Goal: Task Accomplishment & Management: Manage account settings

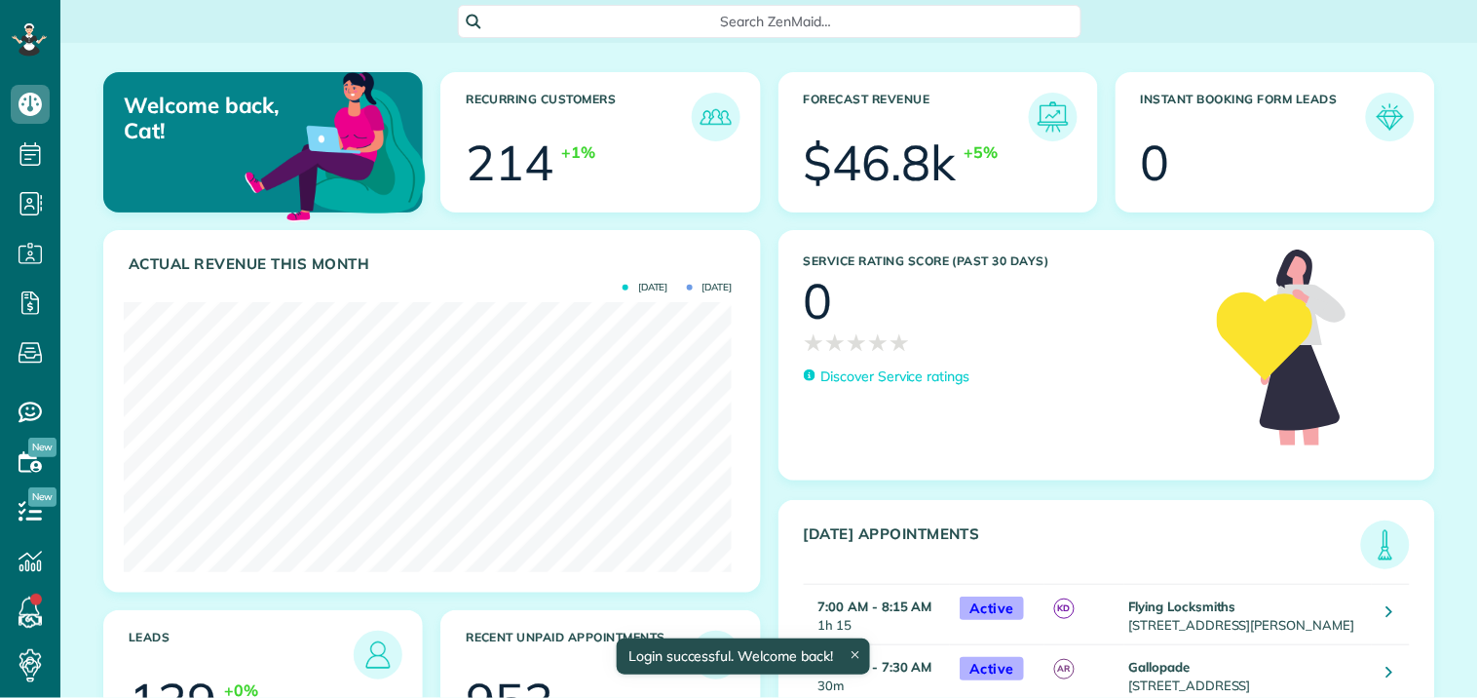
scroll to position [270, 608]
click at [704, 12] on span "Search ZenMaid…" at bounding box center [776, 21] width 592 height 19
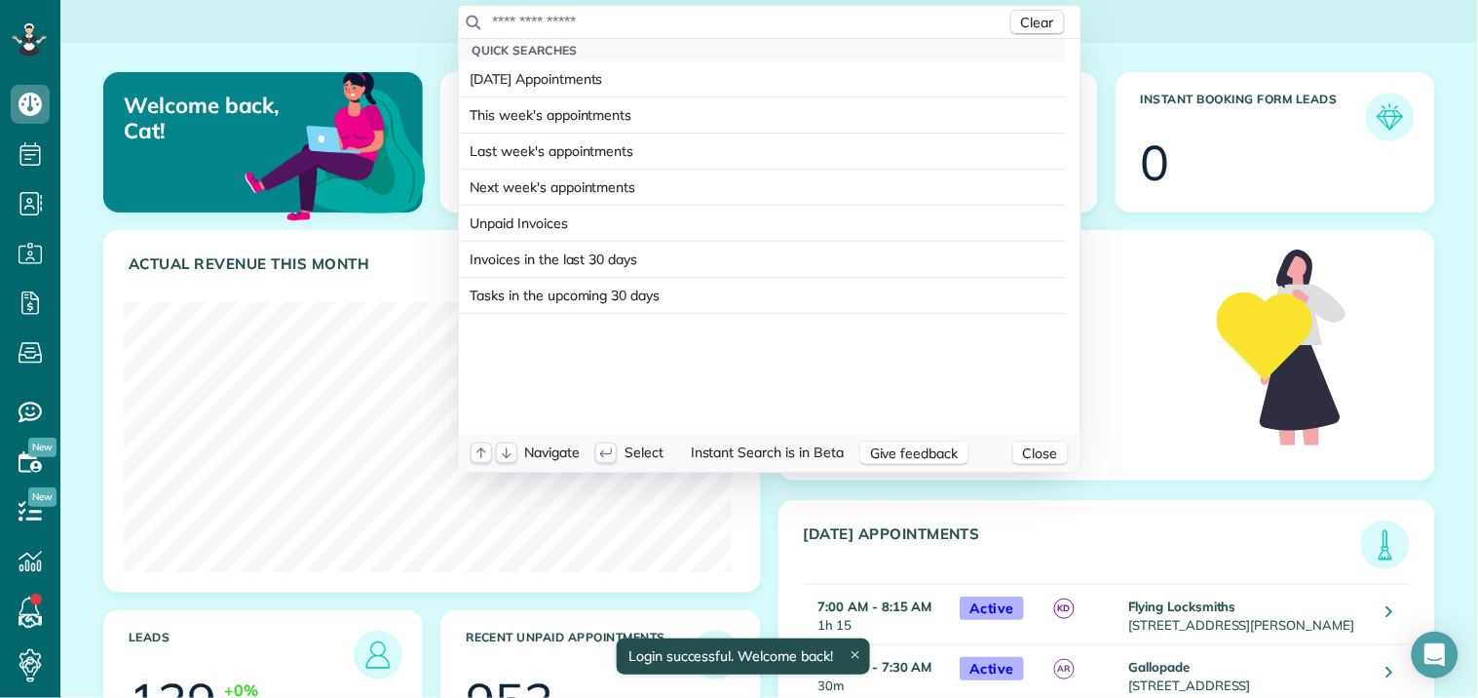
click at [688, 16] on input "text" at bounding box center [749, 21] width 514 height 19
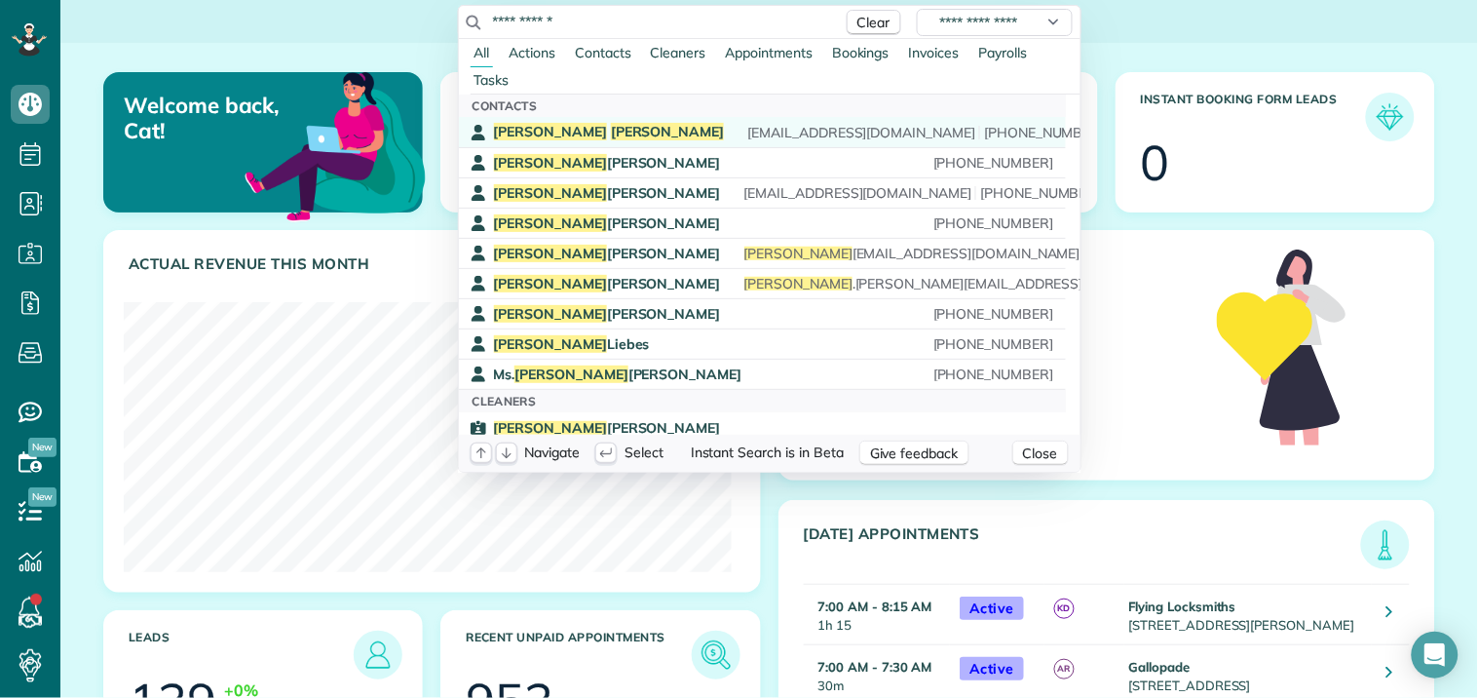
type input "**********"
click at [611, 134] on span "Dever" at bounding box center [668, 132] width 114 height 18
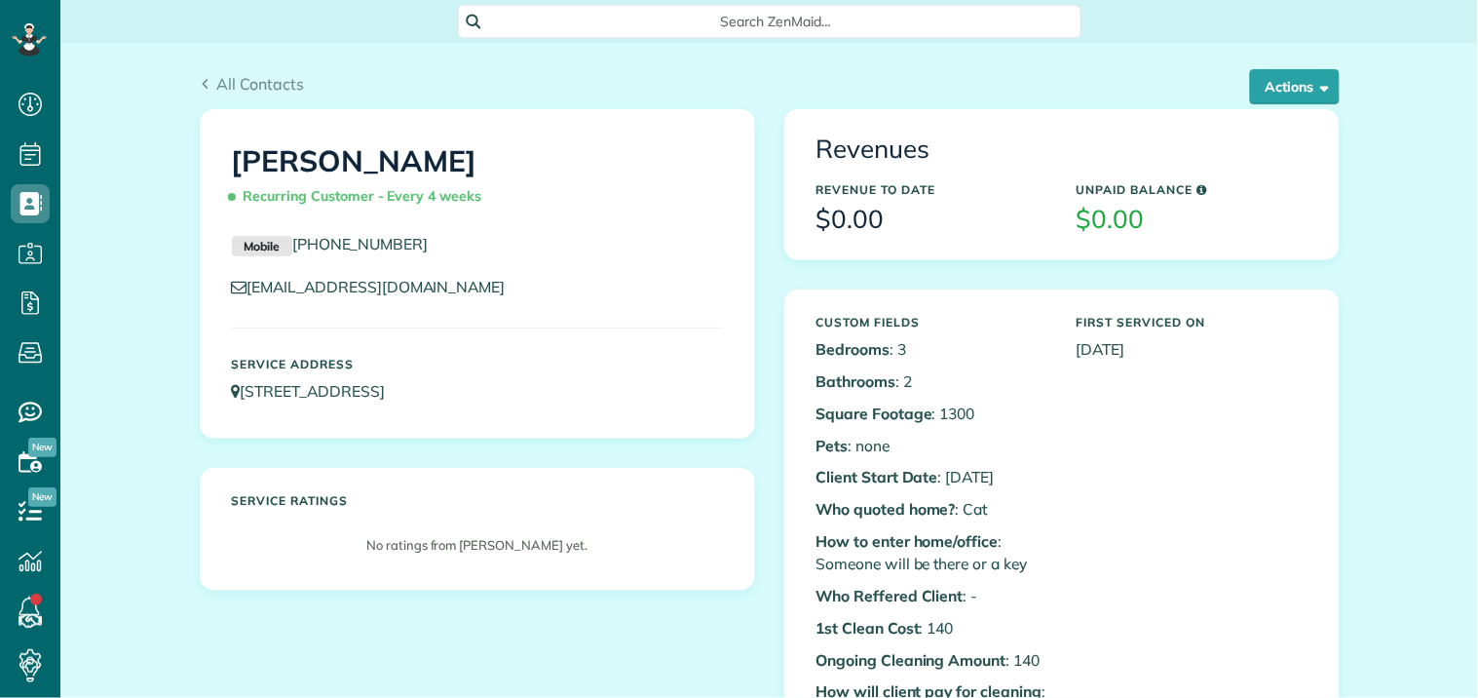
scroll to position [8, 8]
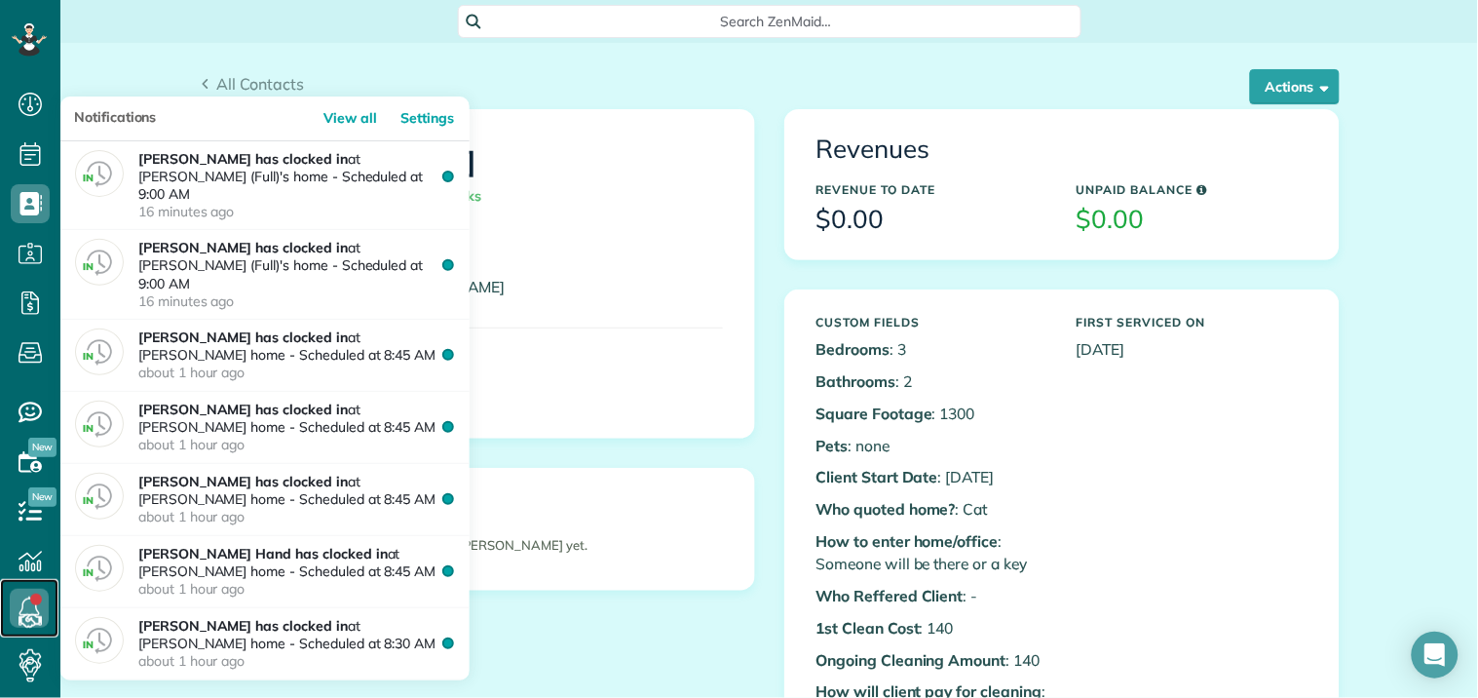
click at [34, 605] on link at bounding box center [29, 608] width 58 height 58
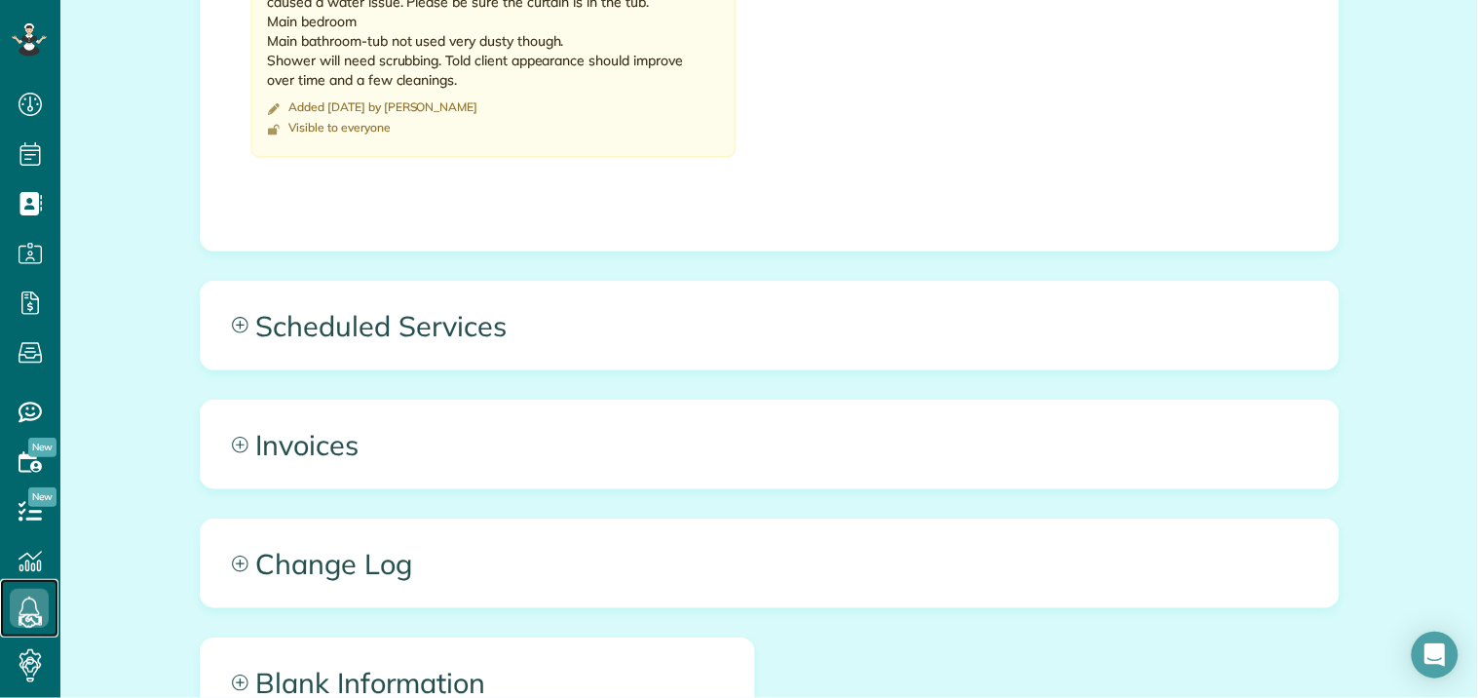
scroll to position [1407, 0]
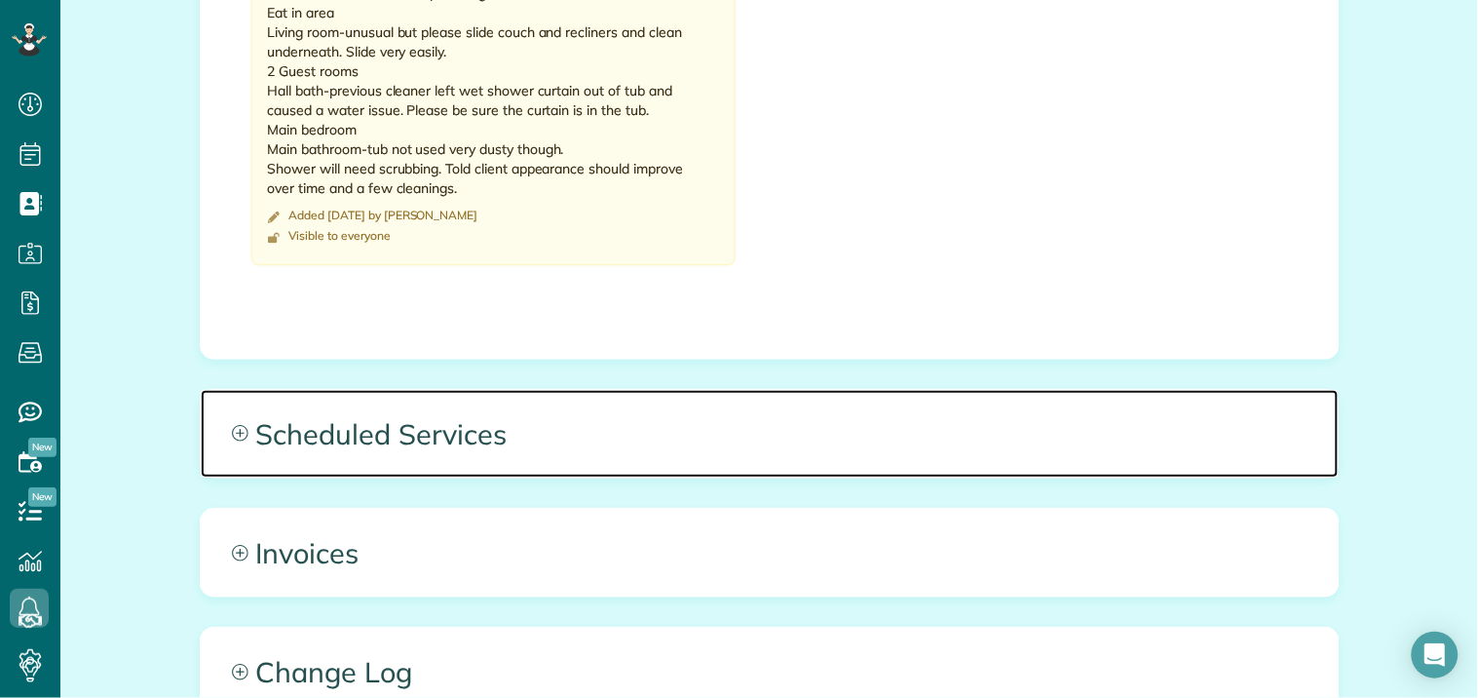
click at [232, 430] on icon at bounding box center [240, 433] width 17 height 17
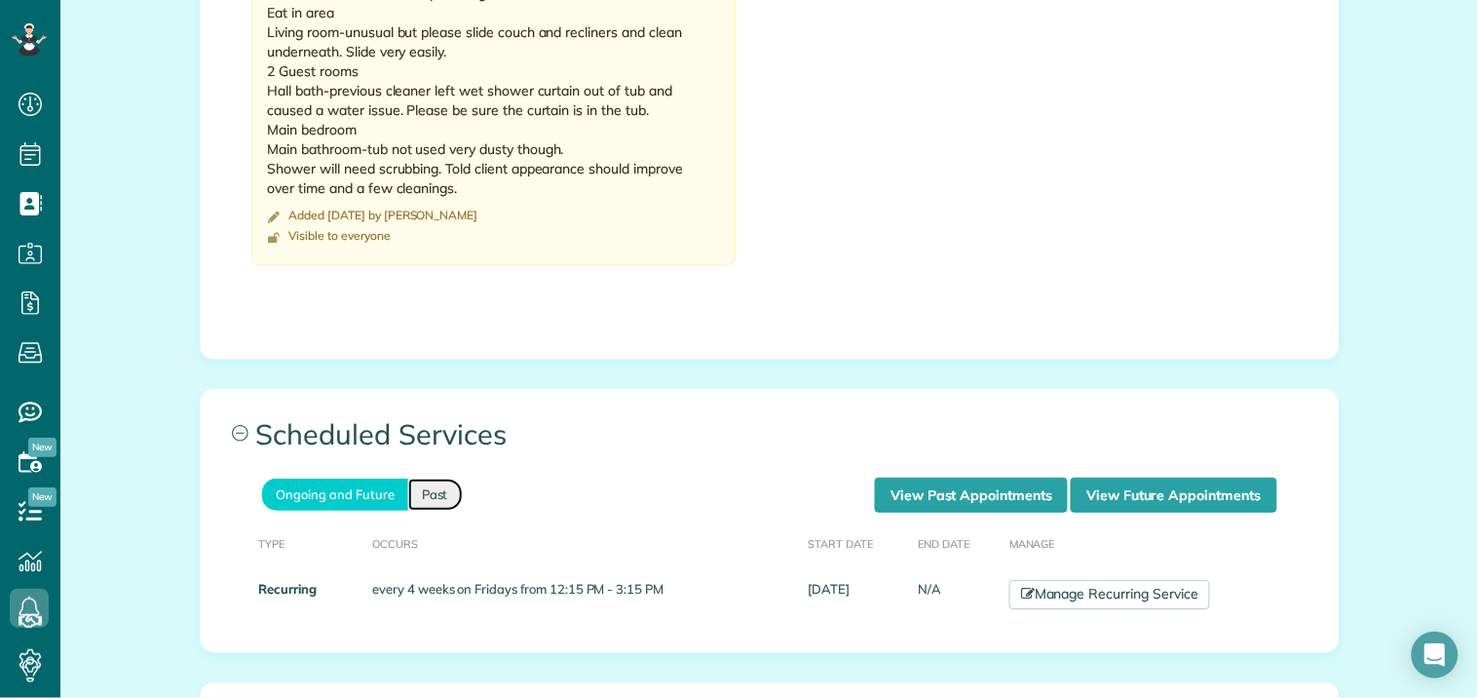
click at [429, 488] on link "Past" at bounding box center [435, 494] width 55 height 32
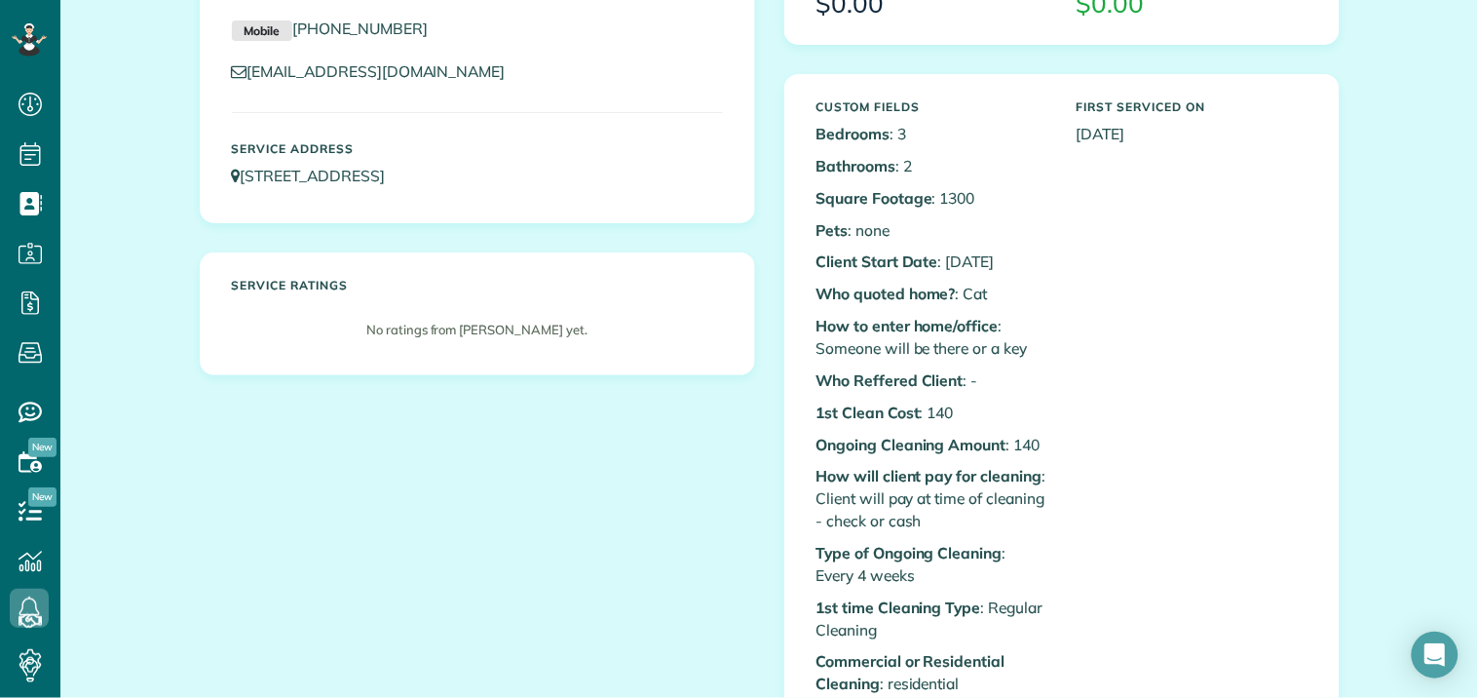
scroll to position [108, 0]
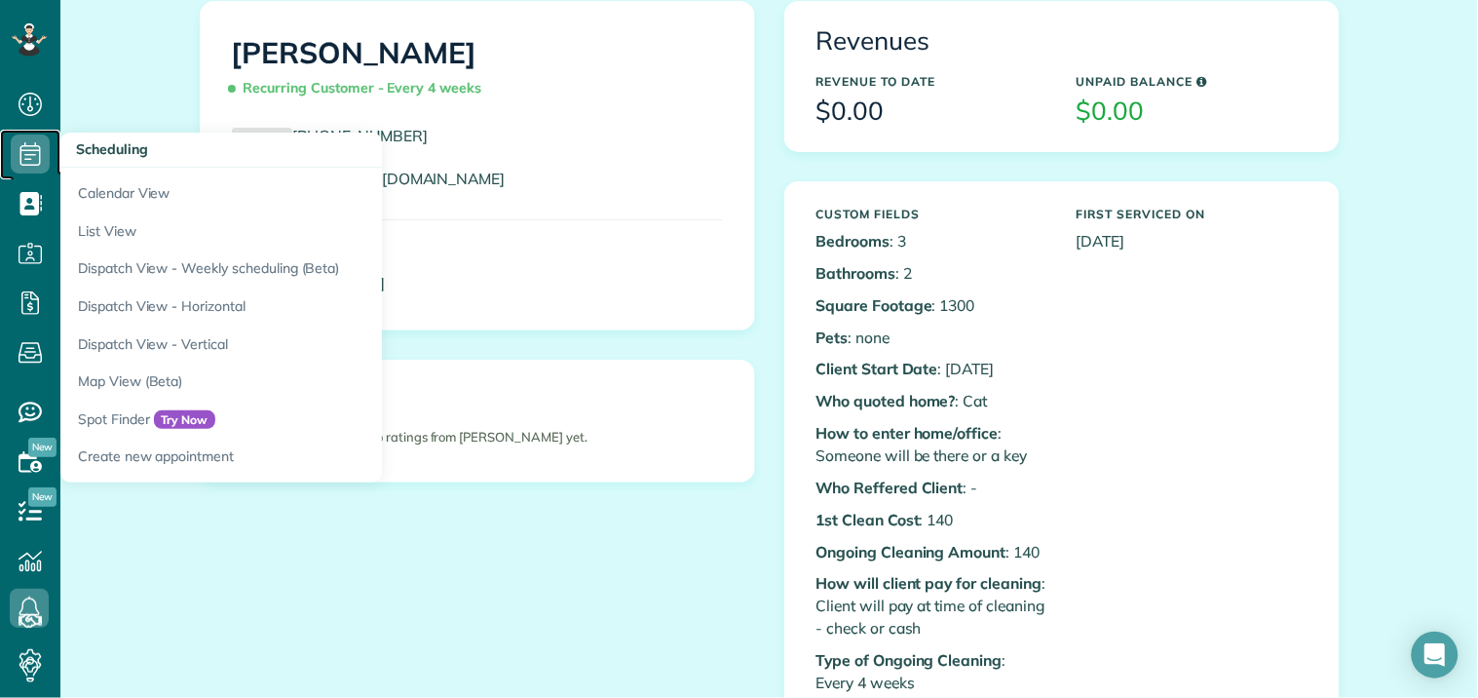
click at [33, 154] on use at bounding box center [30, 153] width 20 height 23
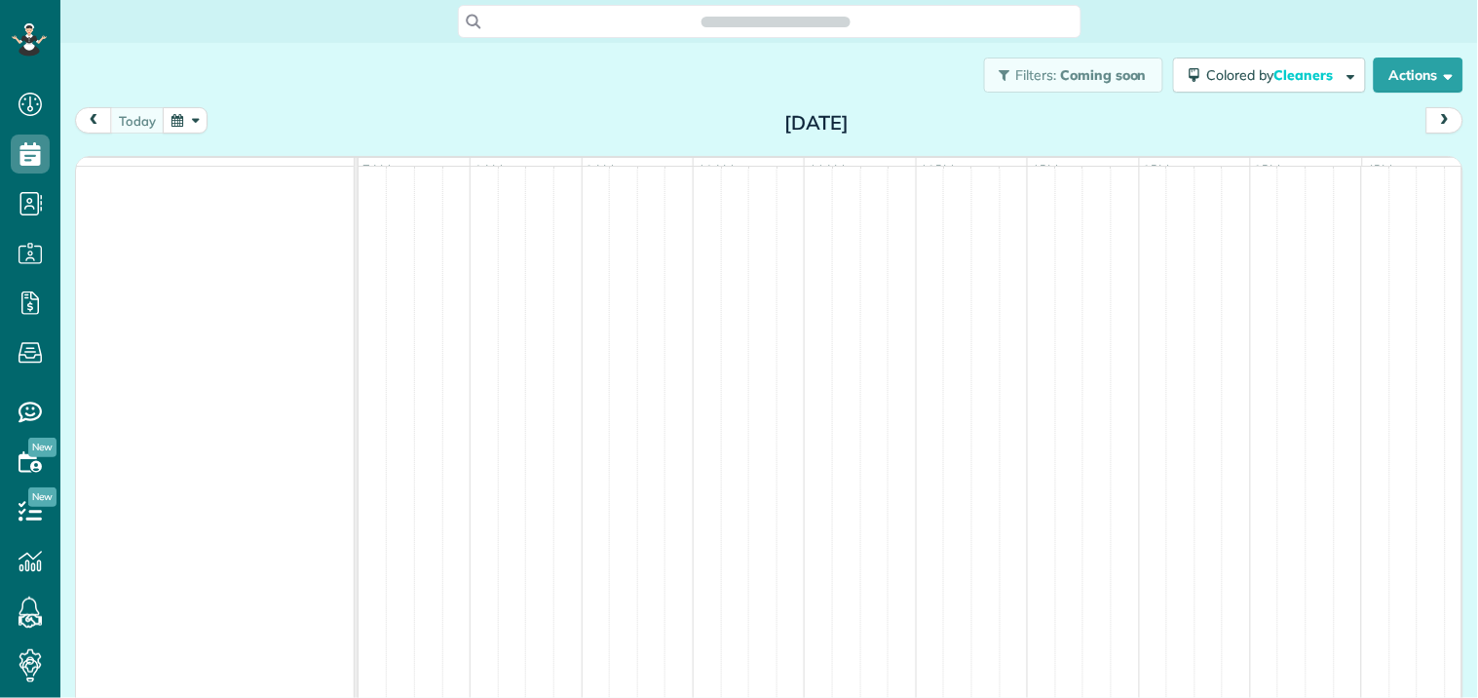
scroll to position [8, 8]
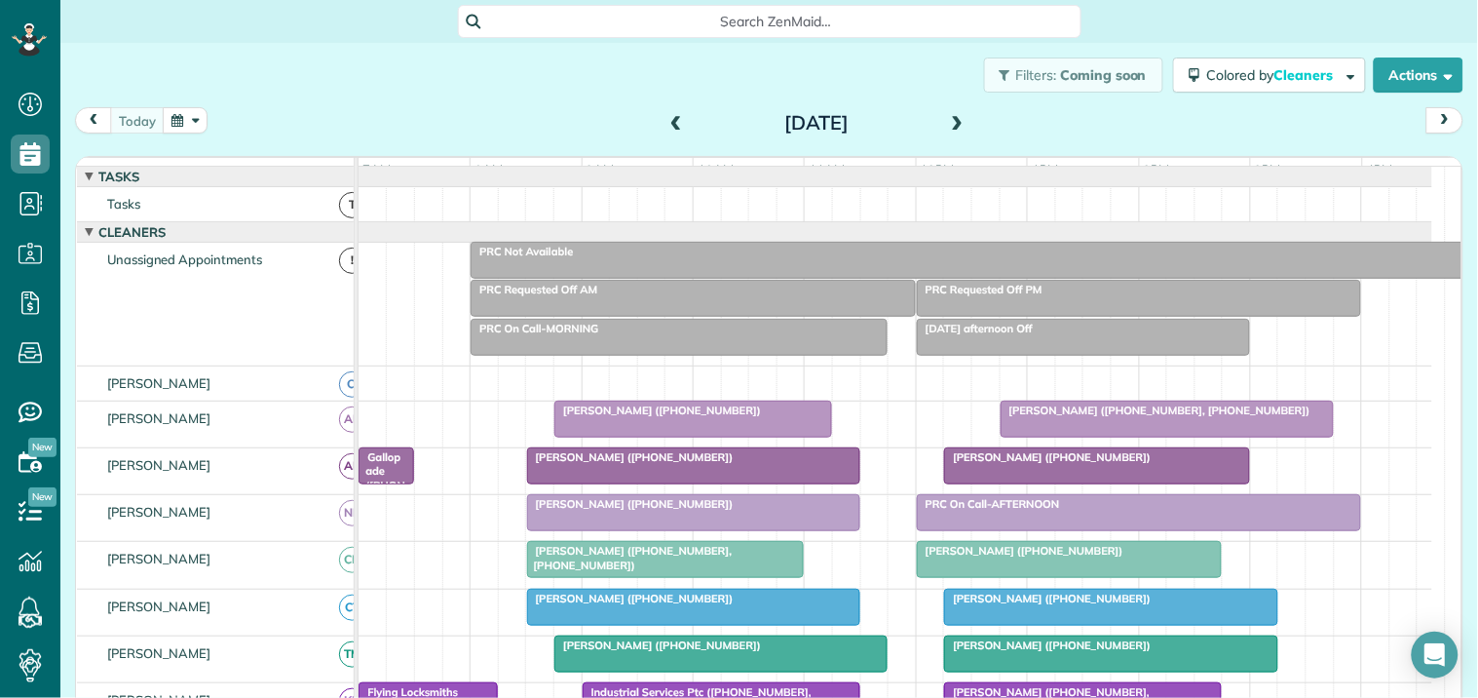
click at [183, 121] on button "button" at bounding box center [185, 120] width 45 height 26
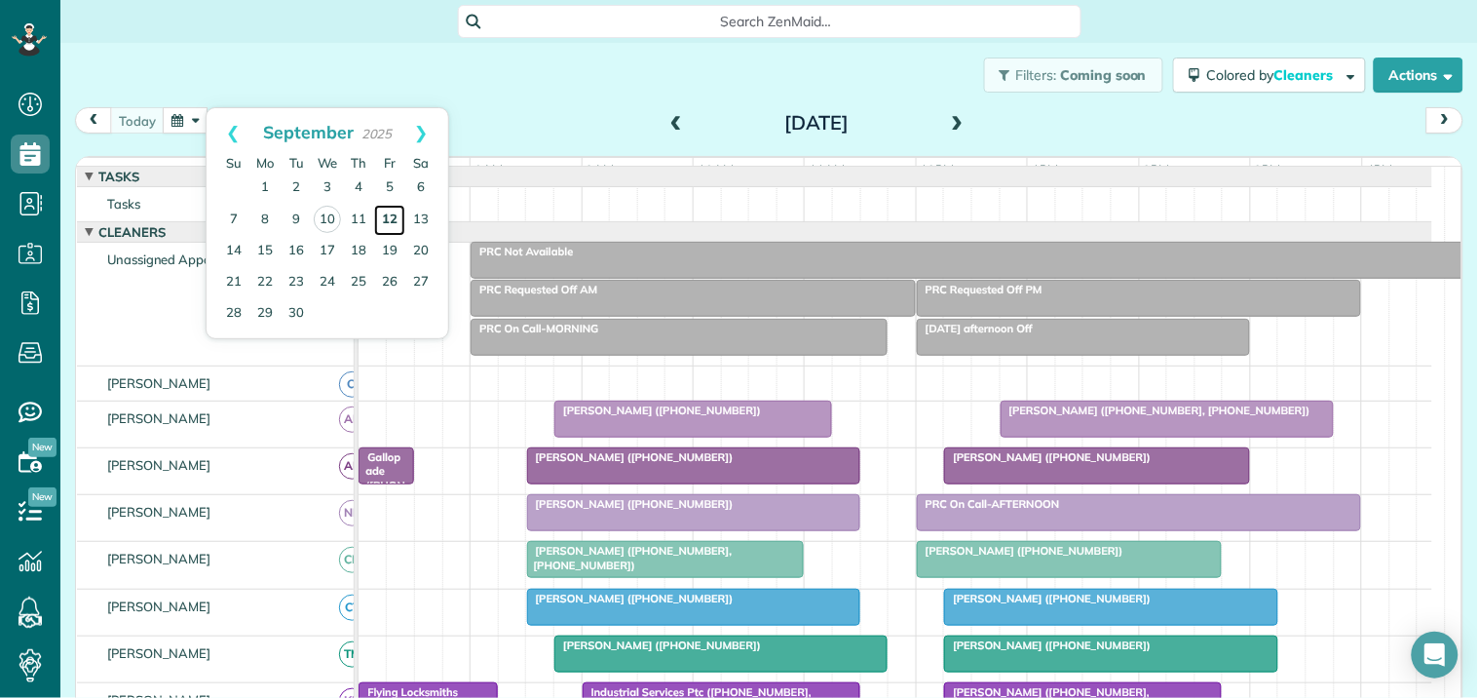
click at [394, 212] on link "12" at bounding box center [389, 220] width 31 height 31
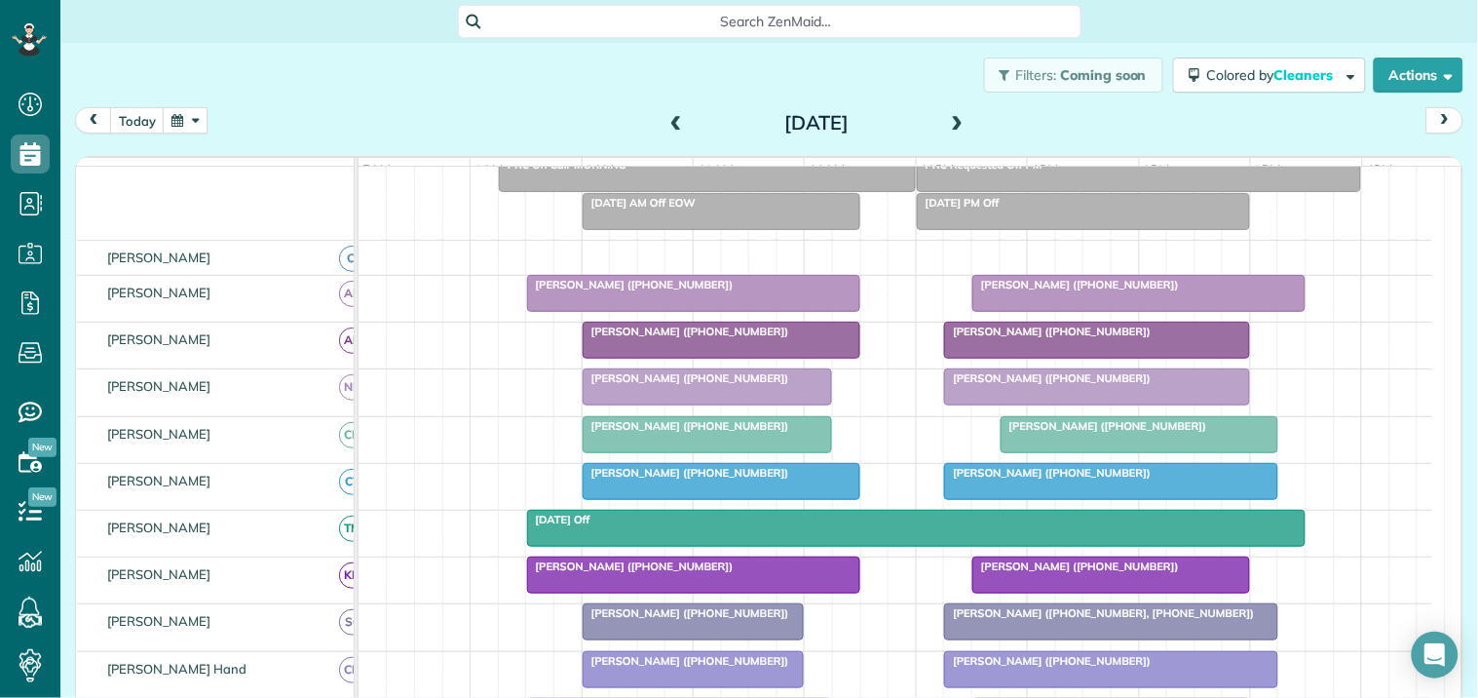
scroll to position [324, 0]
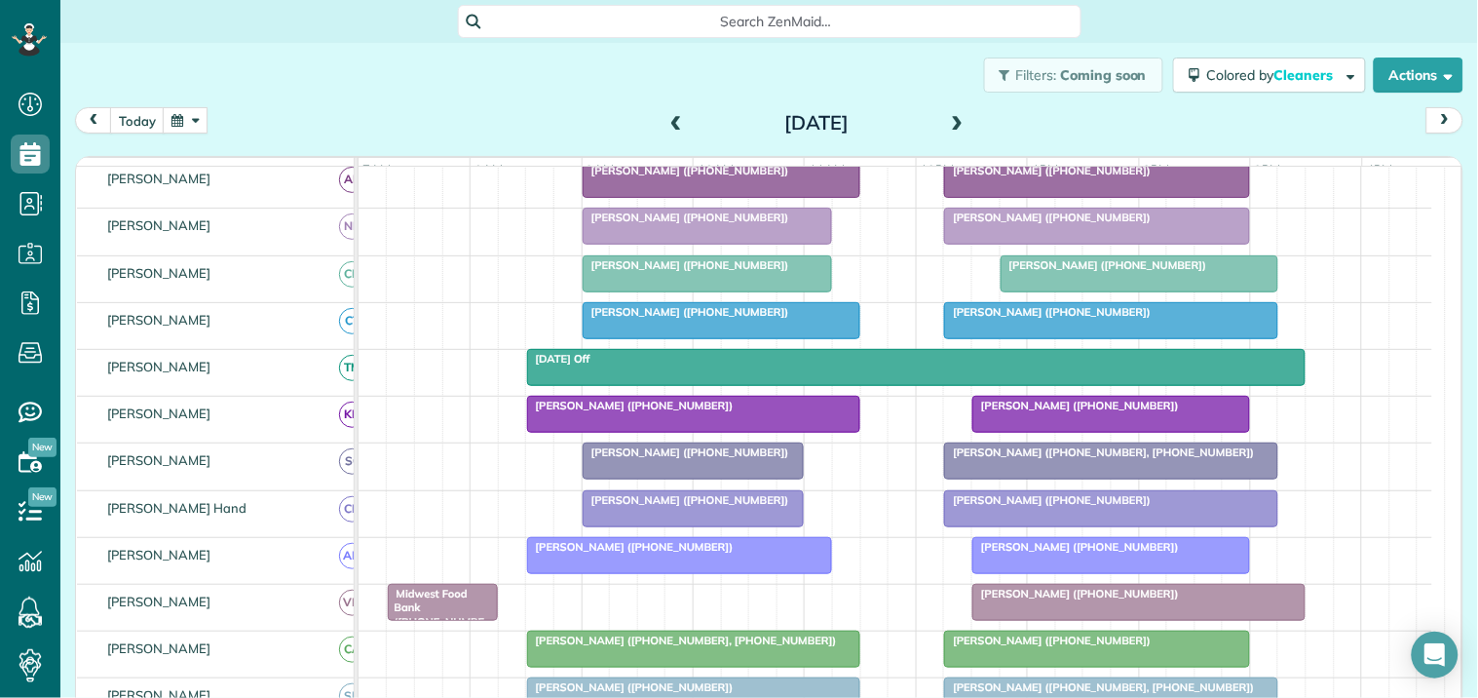
click at [1115, 338] on div at bounding box center [1110, 320] width 331 height 35
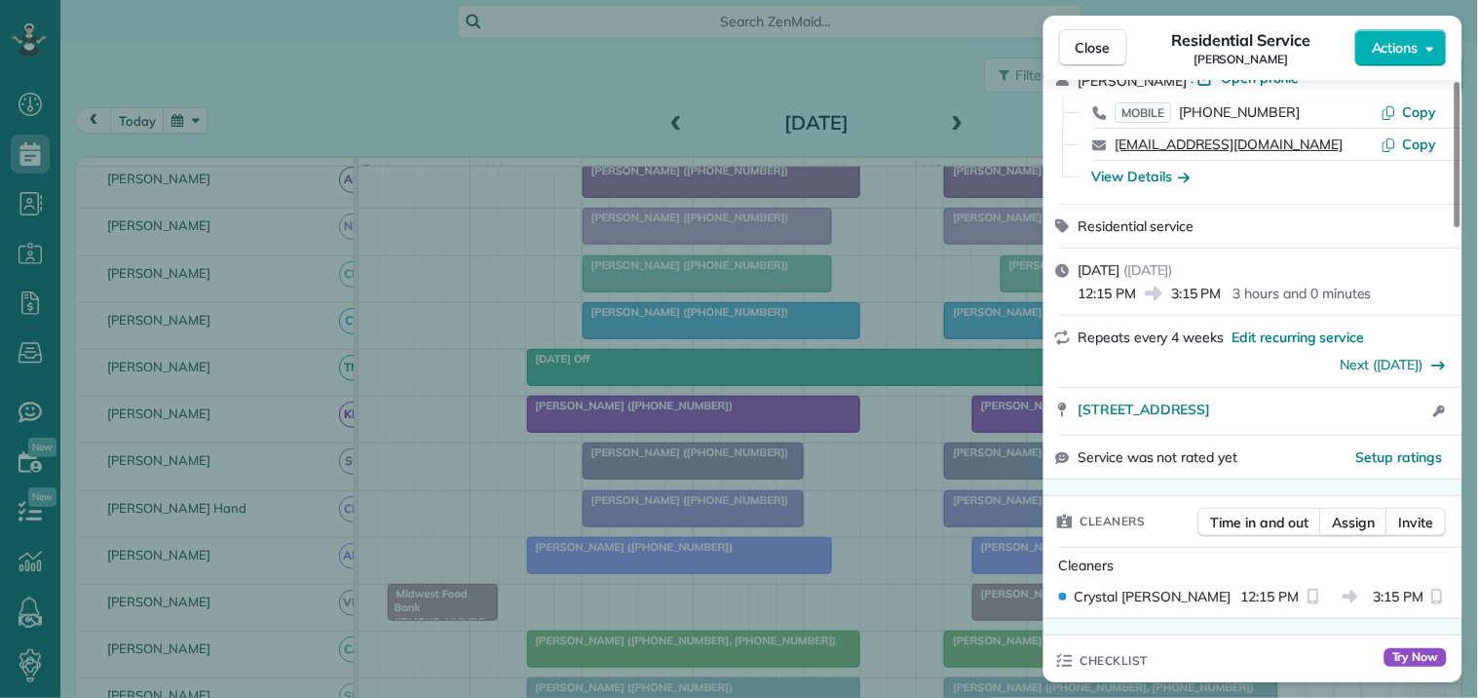
scroll to position [216, 0]
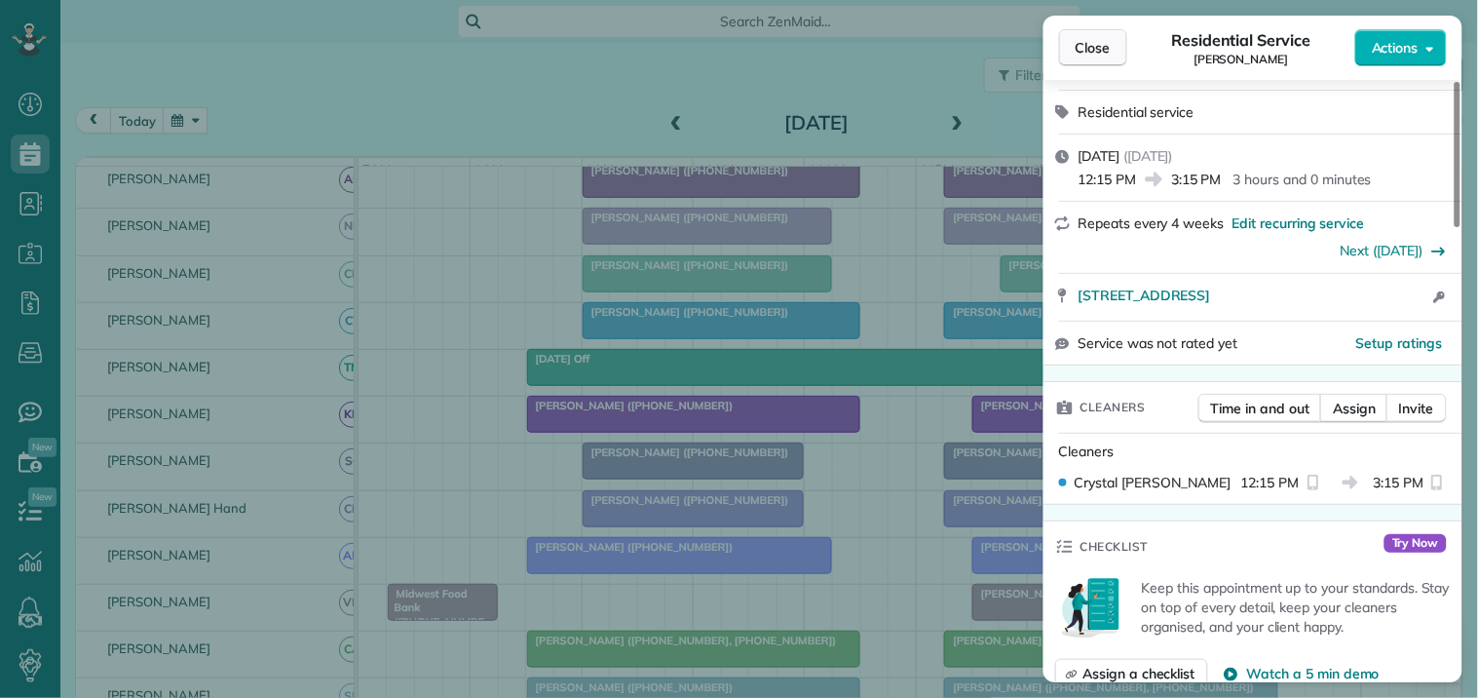
click at [1098, 47] on span "Close" at bounding box center [1093, 47] width 35 height 19
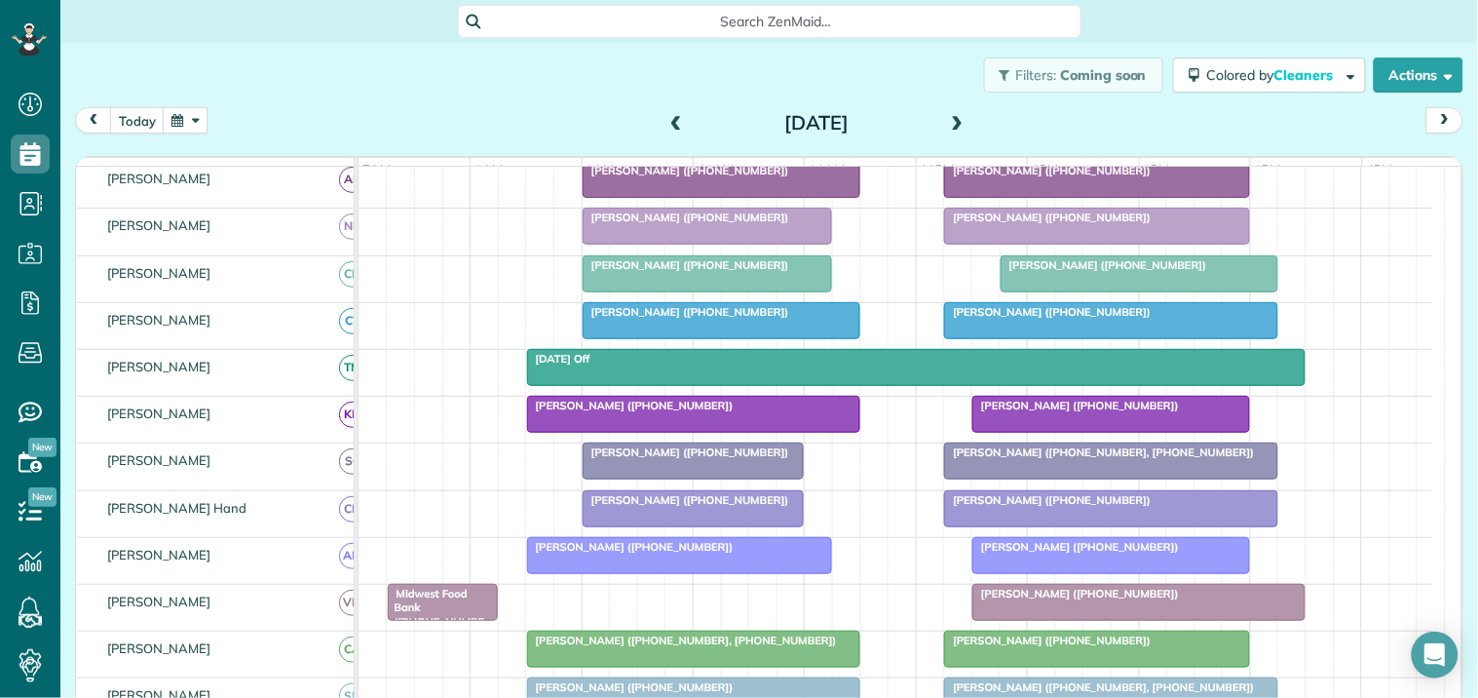
click at [1016, 338] on div at bounding box center [1110, 320] width 331 height 35
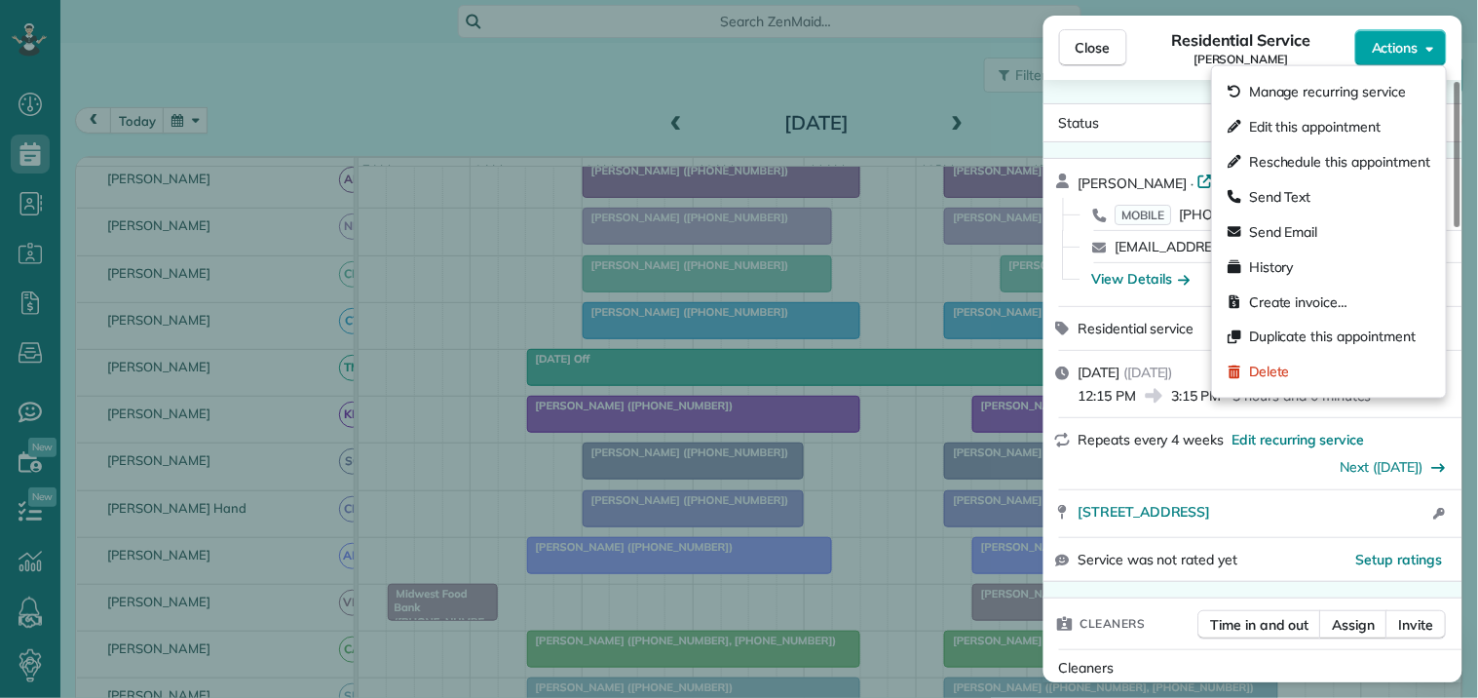
click at [1415, 39] on span "Actions" at bounding box center [1395, 47] width 47 height 19
click at [1329, 84] on span "Manage recurring service" at bounding box center [1327, 91] width 157 height 19
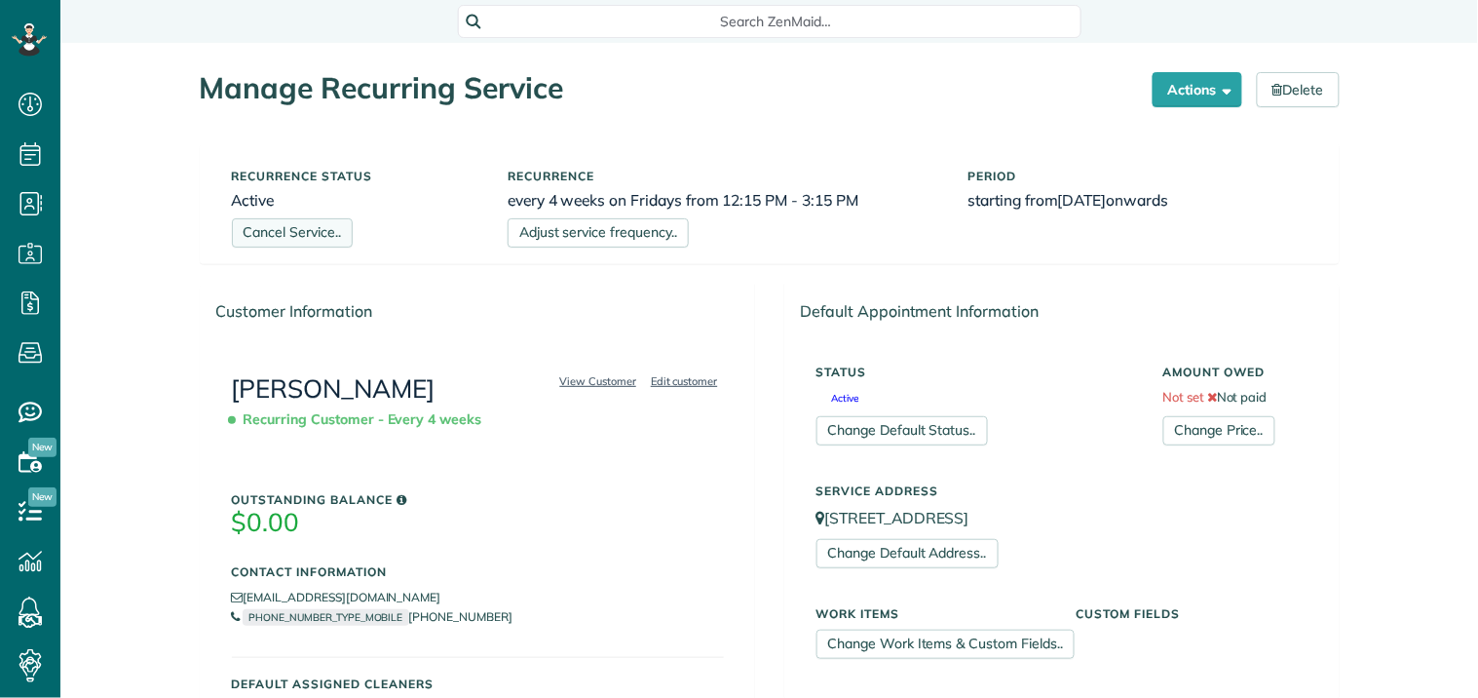
scroll to position [8, 8]
click at [300, 231] on link "Cancel Service.." at bounding box center [292, 232] width 121 height 29
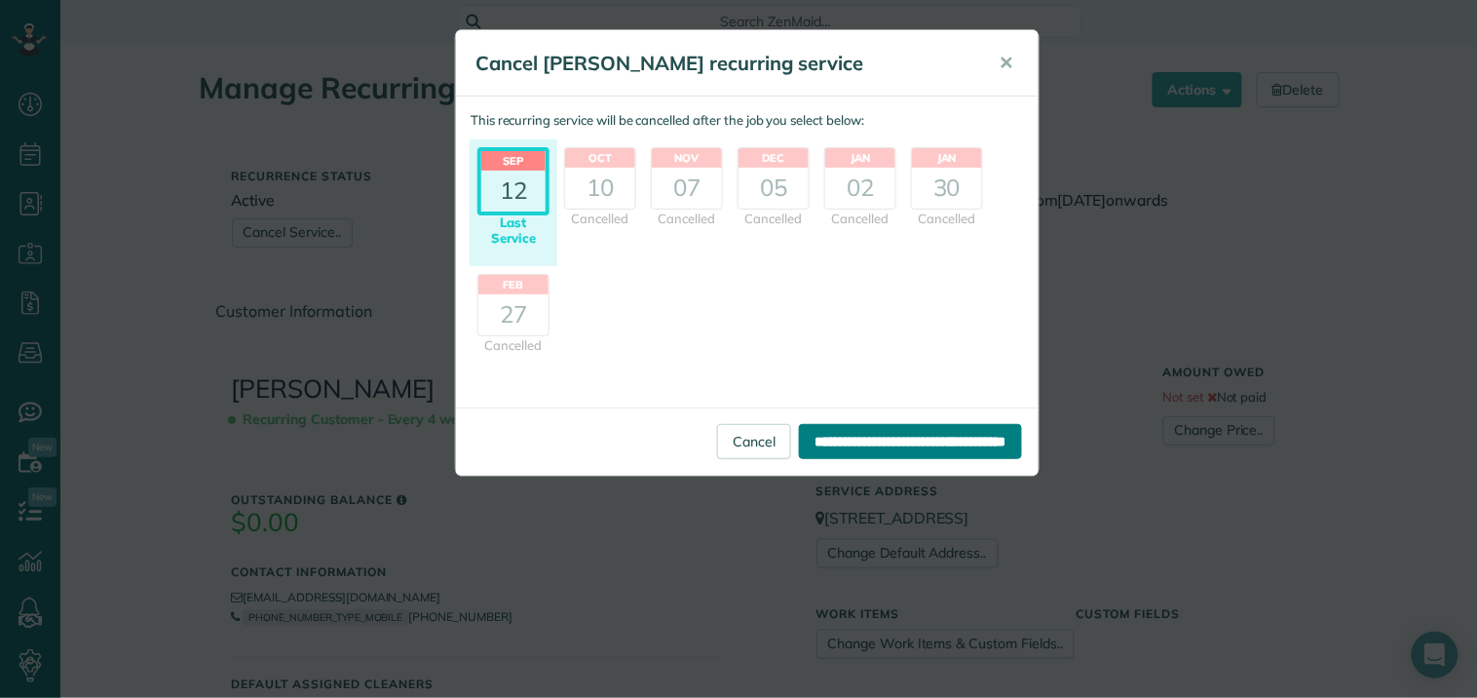
click at [863, 429] on input "**********" at bounding box center [910, 441] width 223 height 35
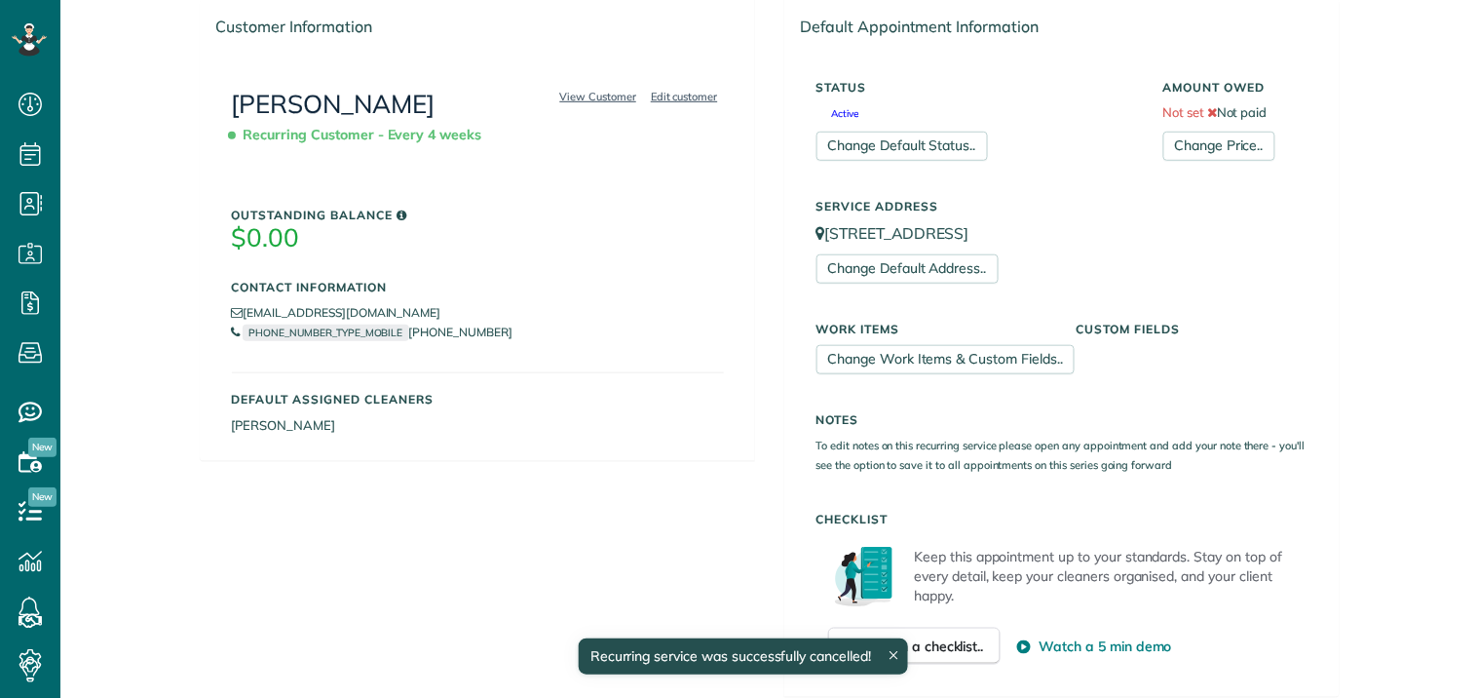
scroll to position [636, 0]
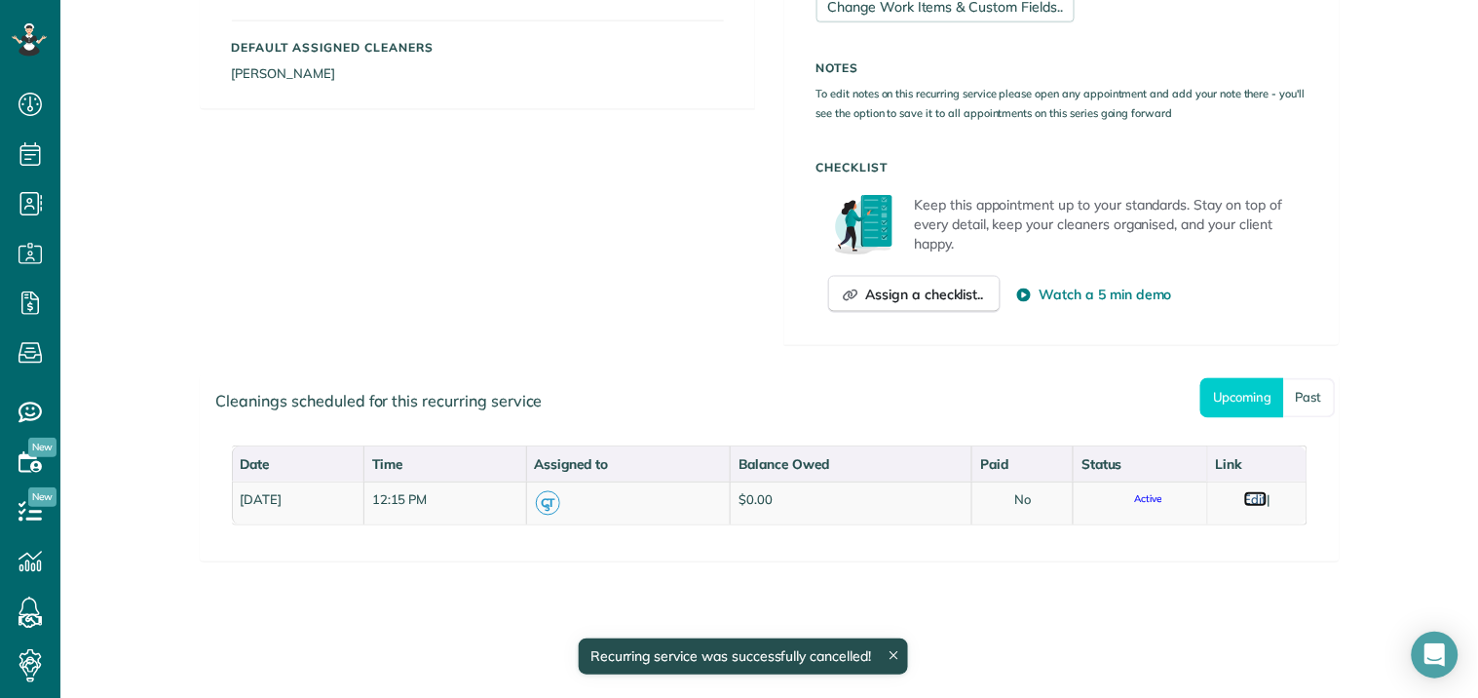
click at [1255, 491] on link "Edit" at bounding box center [1255, 499] width 23 height 16
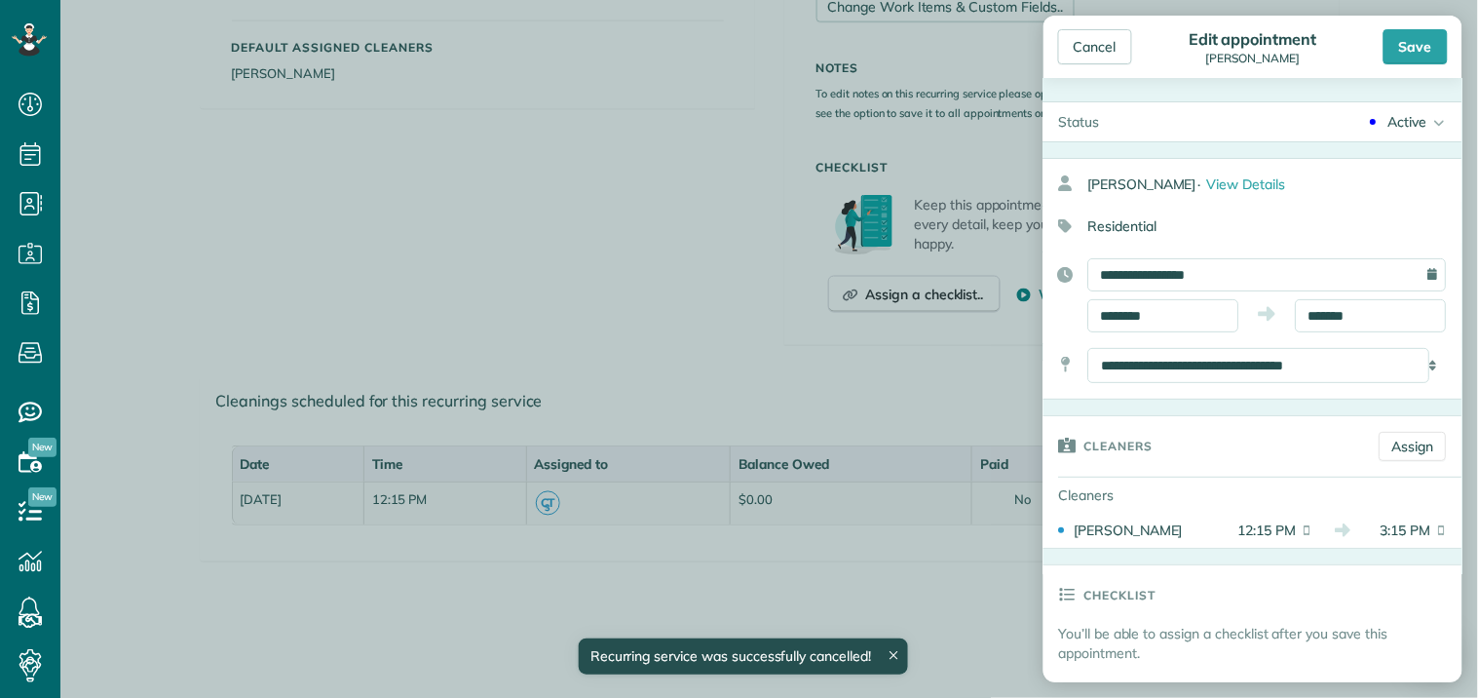
click at [1400, 121] on div "Active" at bounding box center [1407, 121] width 39 height 19
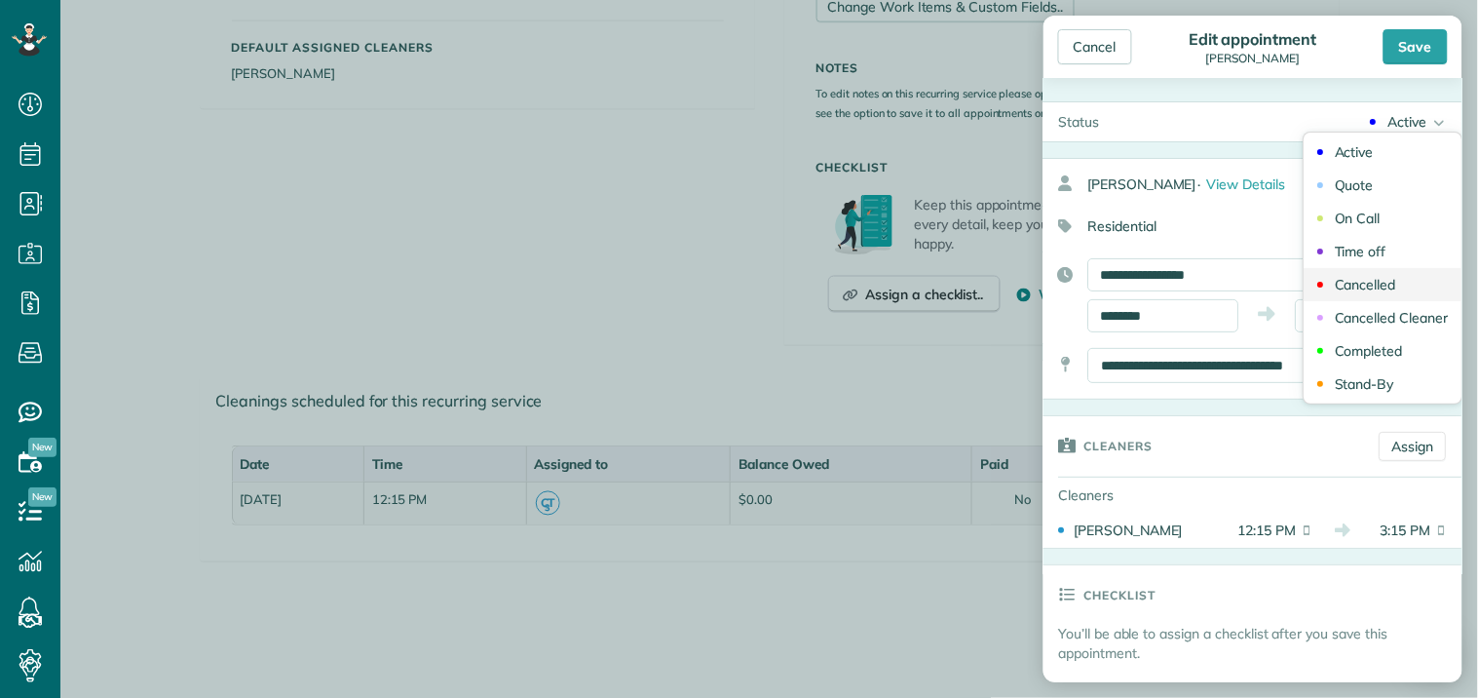
click at [1384, 284] on link "Cancelled" at bounding box center [1383, 284] width 158 height 33
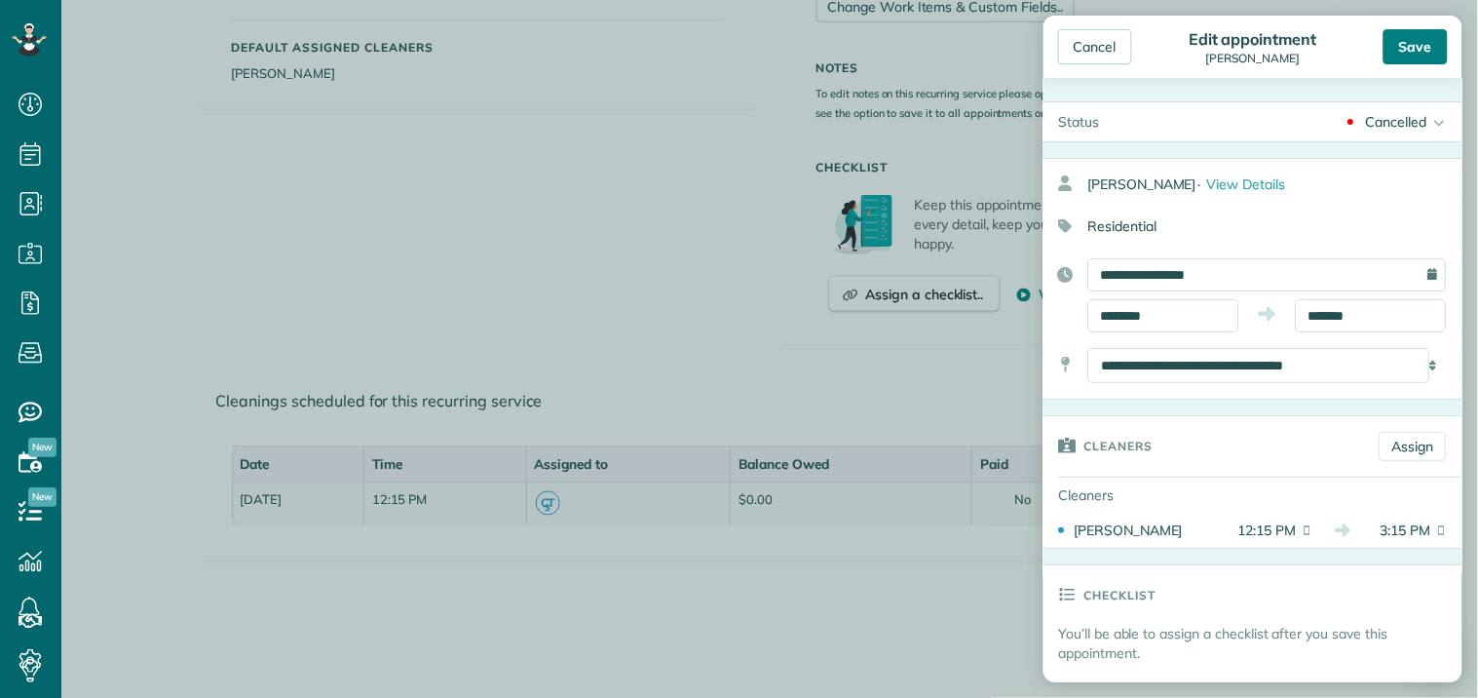
click at [1423, 37] on div "Save" at bounding box center [1415, 46] width 64 height 35
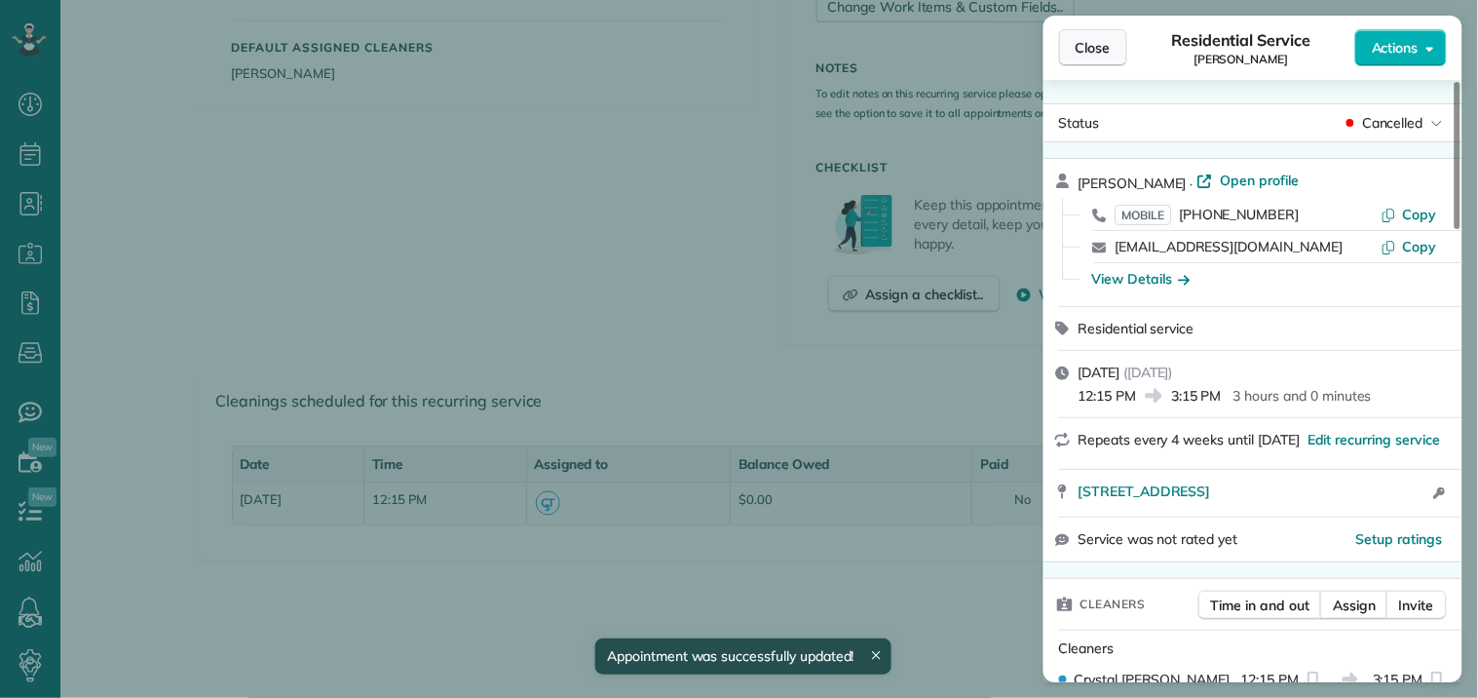
click at [1098, 47] on span "Close" at bounding box center [1093, 47] width 35 height 19
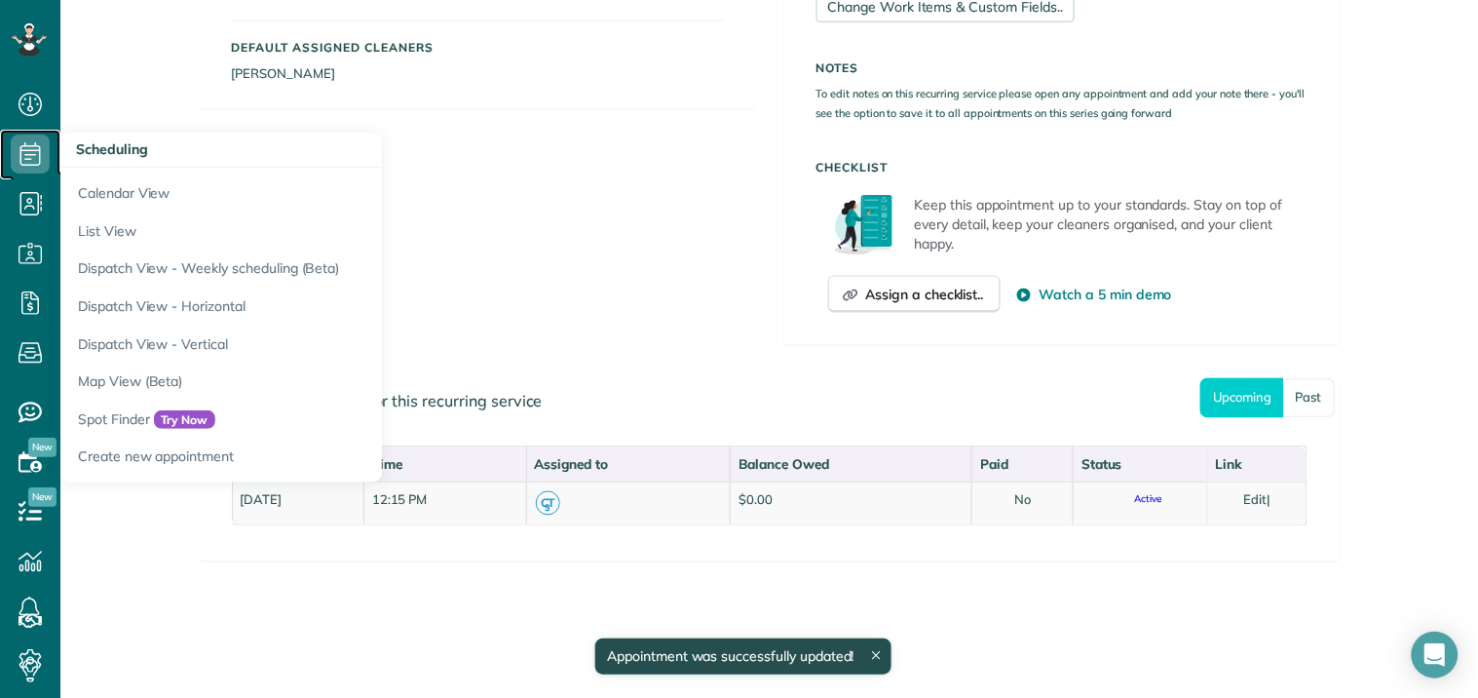
click at [29, 144] on icon at bounding box center [30, 153] width 39 height 39
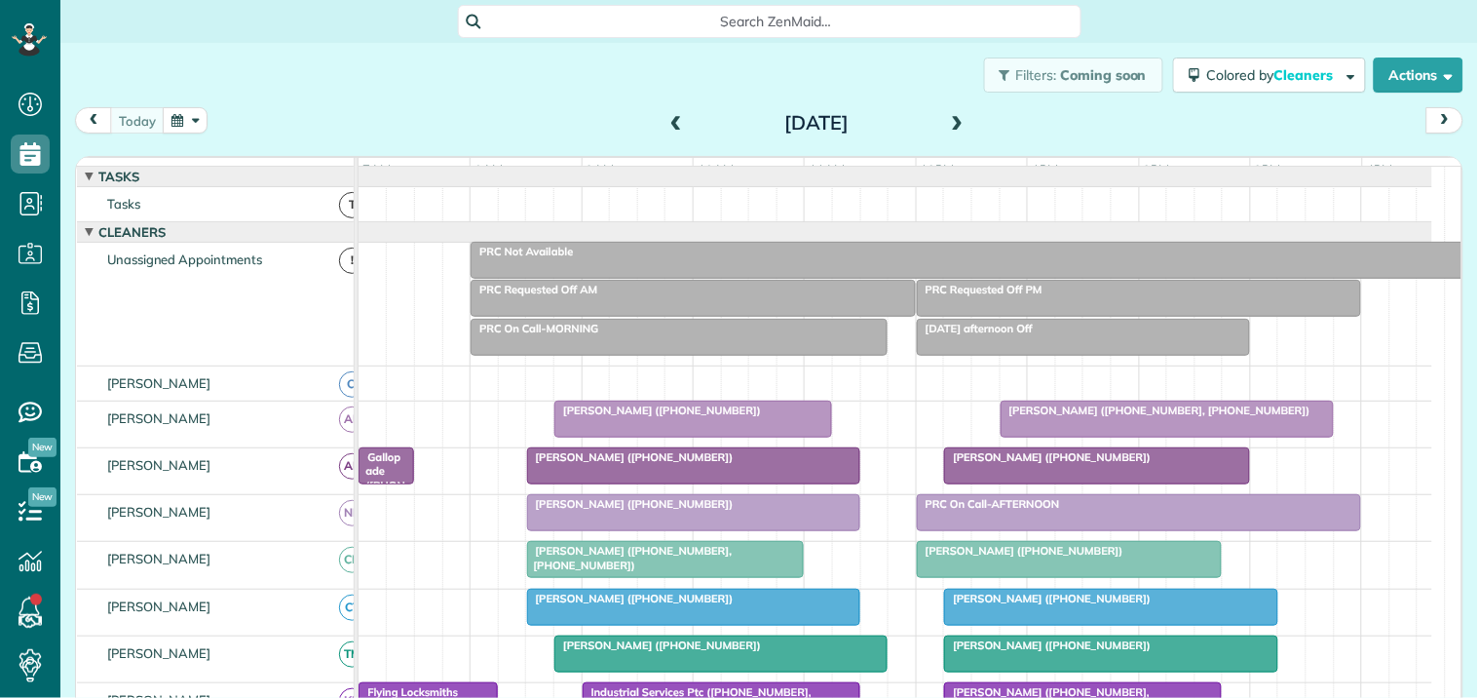
scroll to position [8, 8]
